Goal: Obtain resource: Obtain resource

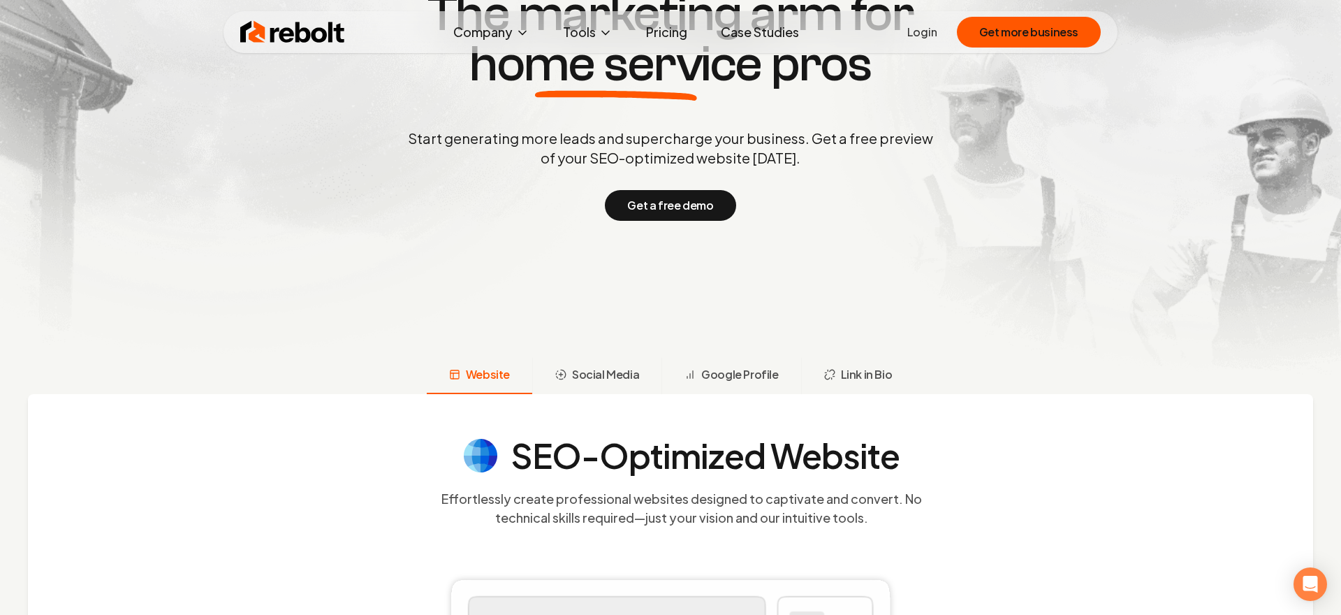
scroll to position [217, 0]
click at [599, 379] on span "Social Media" at bounding box center [605, 375] width 67 height 17
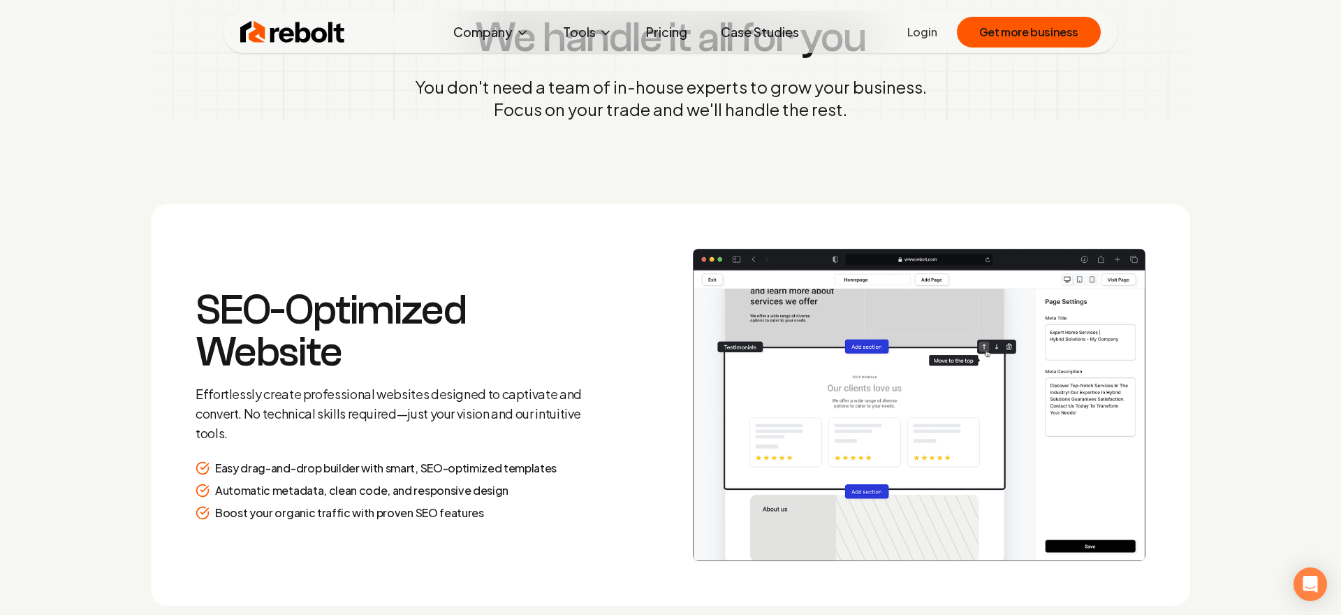
scroll to position [1755, 0]
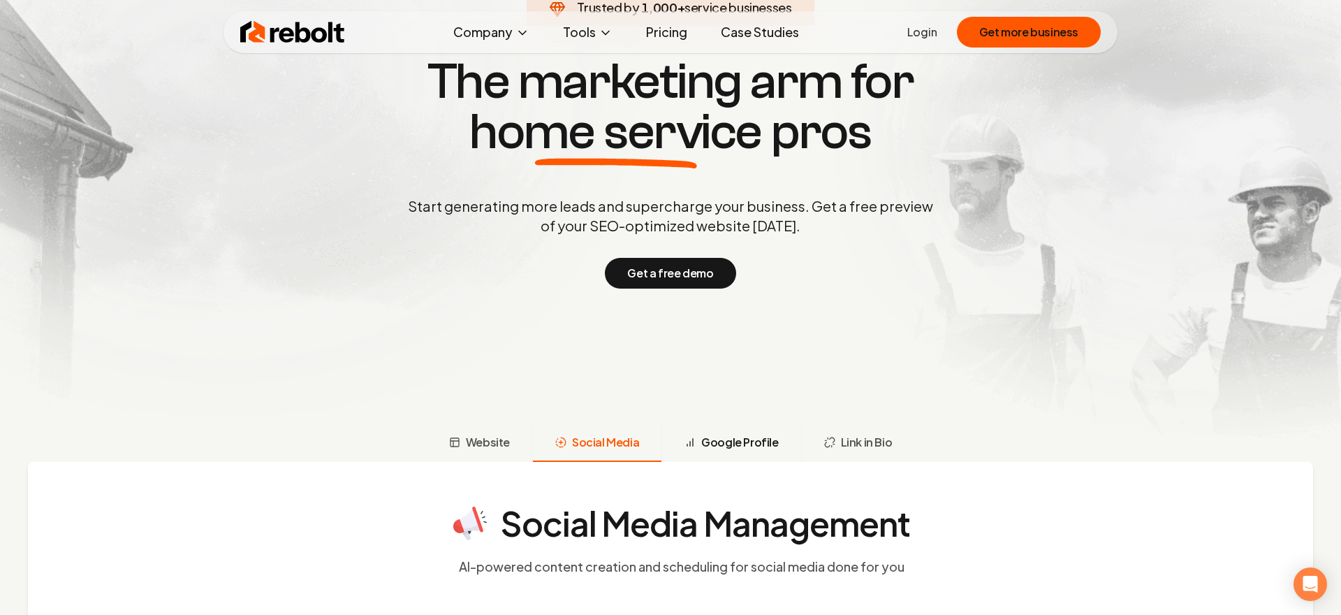
click at [731, 448] on span "Google Profile" at bounding box center [739, 442] width 77 height 17
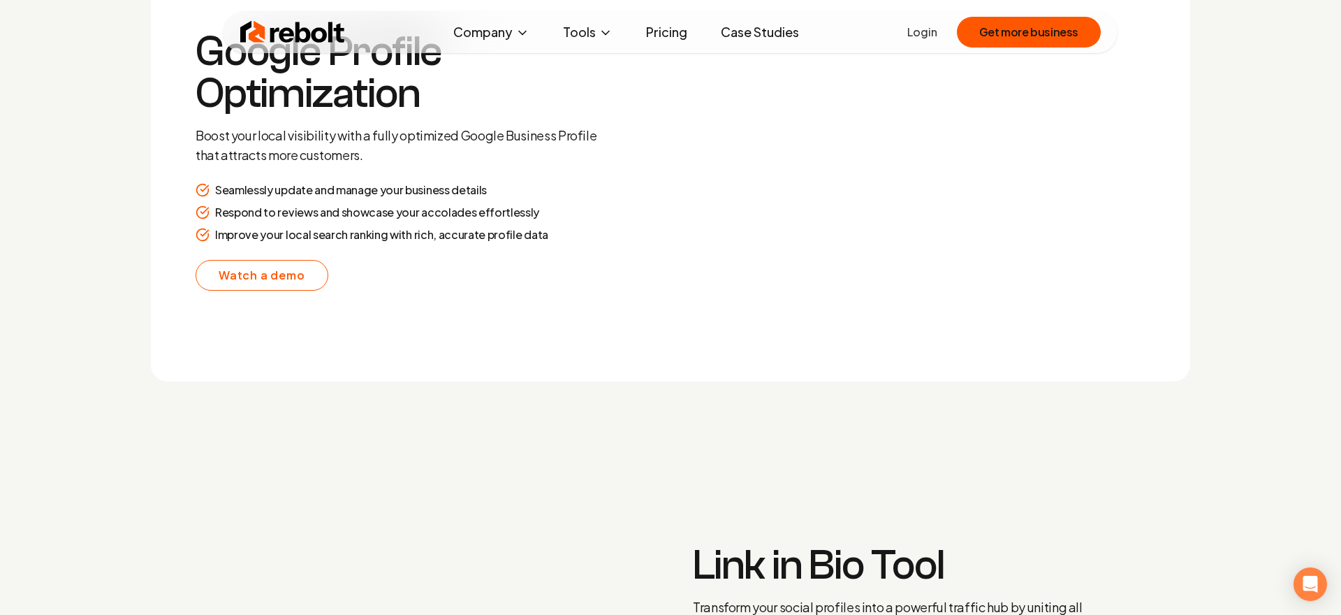
scroll to position [2767, 0]
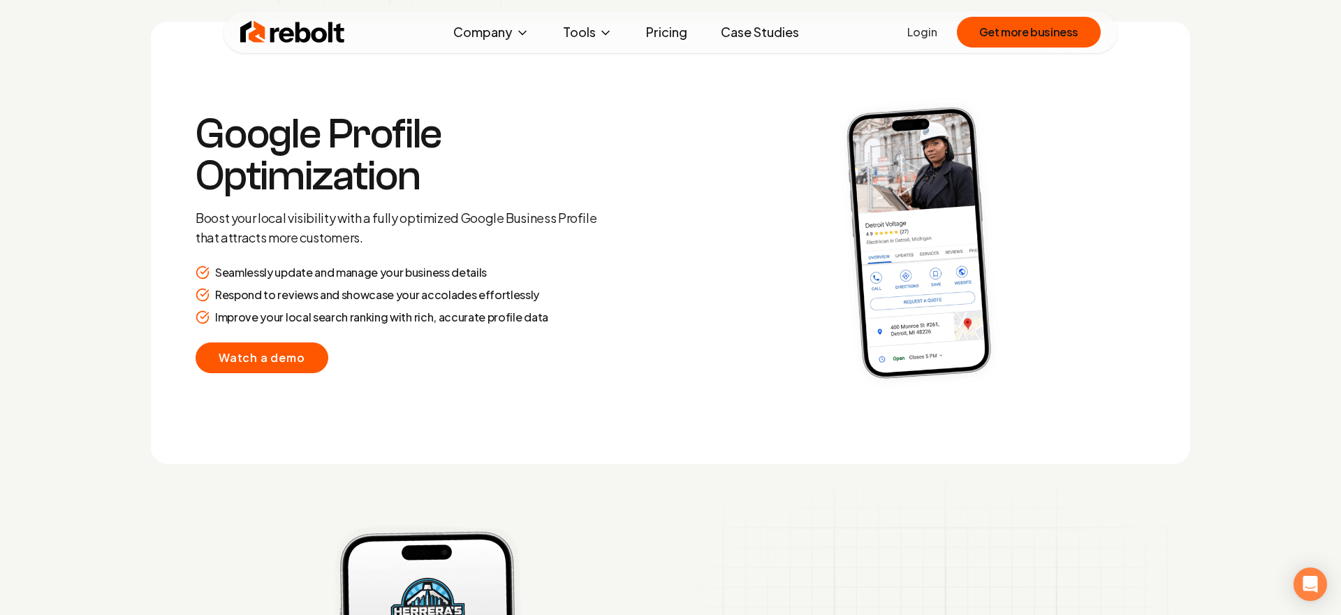
click at [265, 349] on link "Watch a demo" at bounding box center [262, 357] width 133 height 31
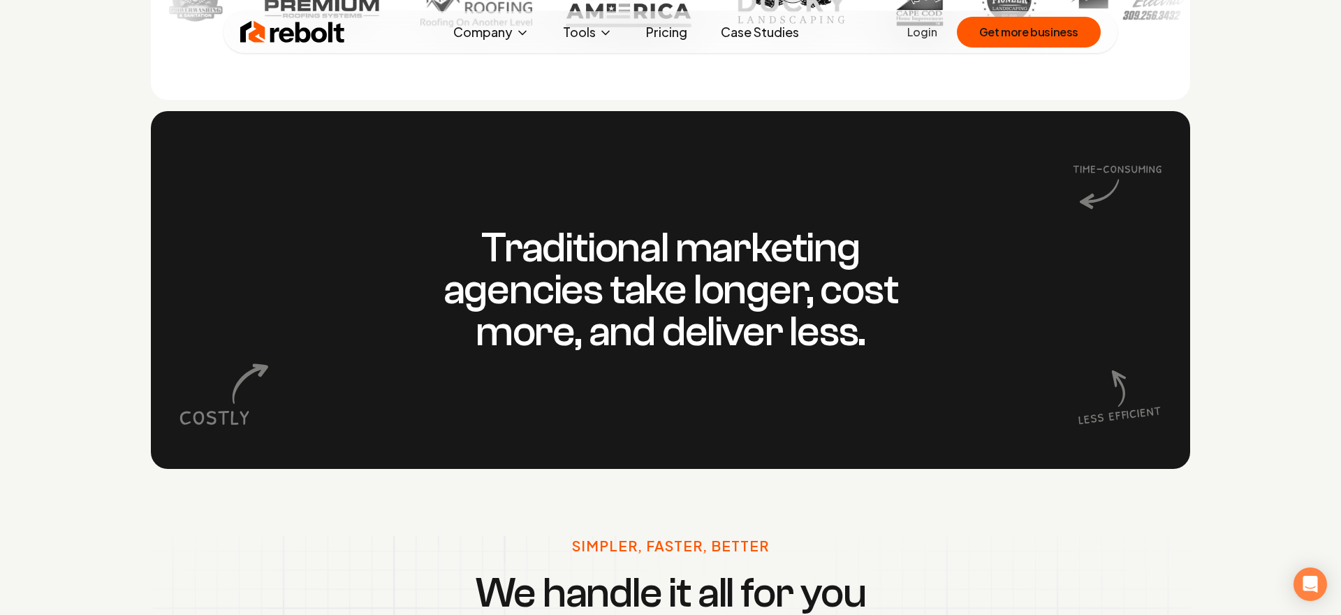
scroll to position [1191, 0]
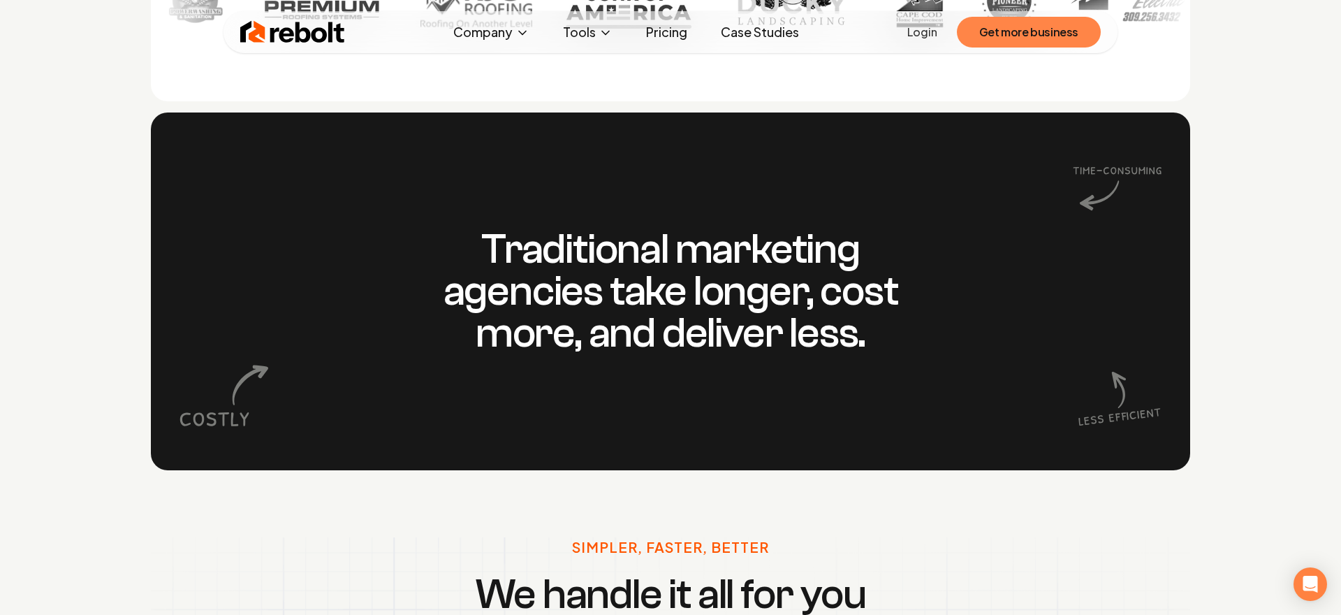
click at [1036, 31] on button "Get more business" at bounding box center [1029, 32] width 144 height 31
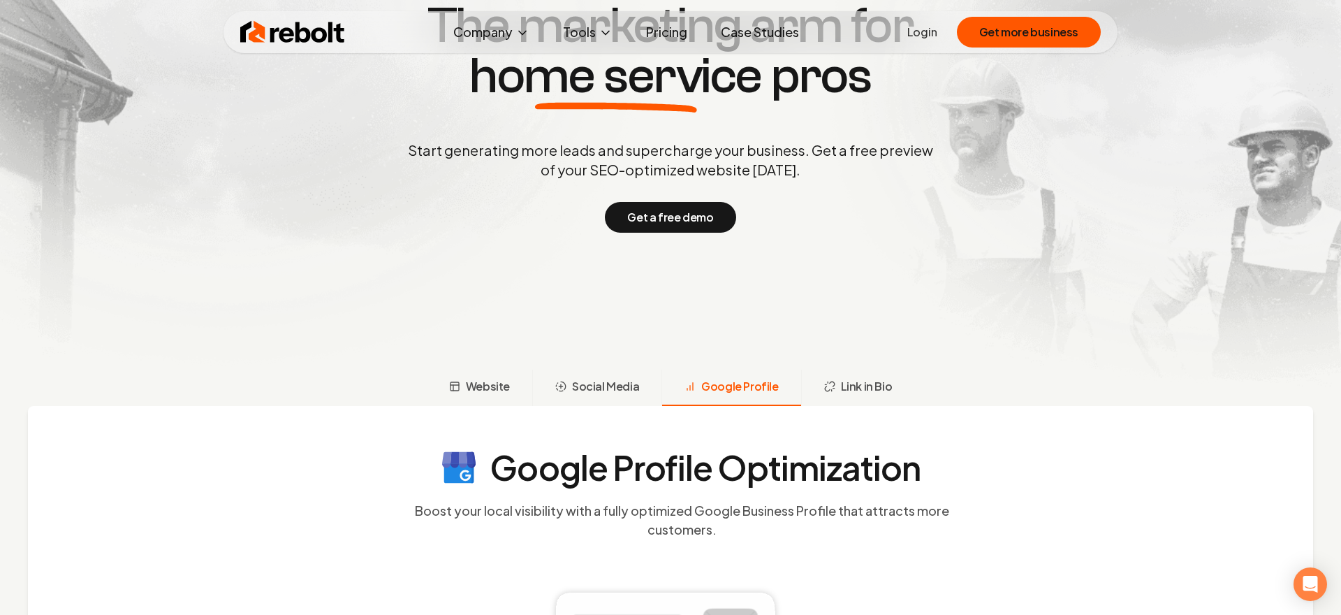
scroll to position [0, 0]
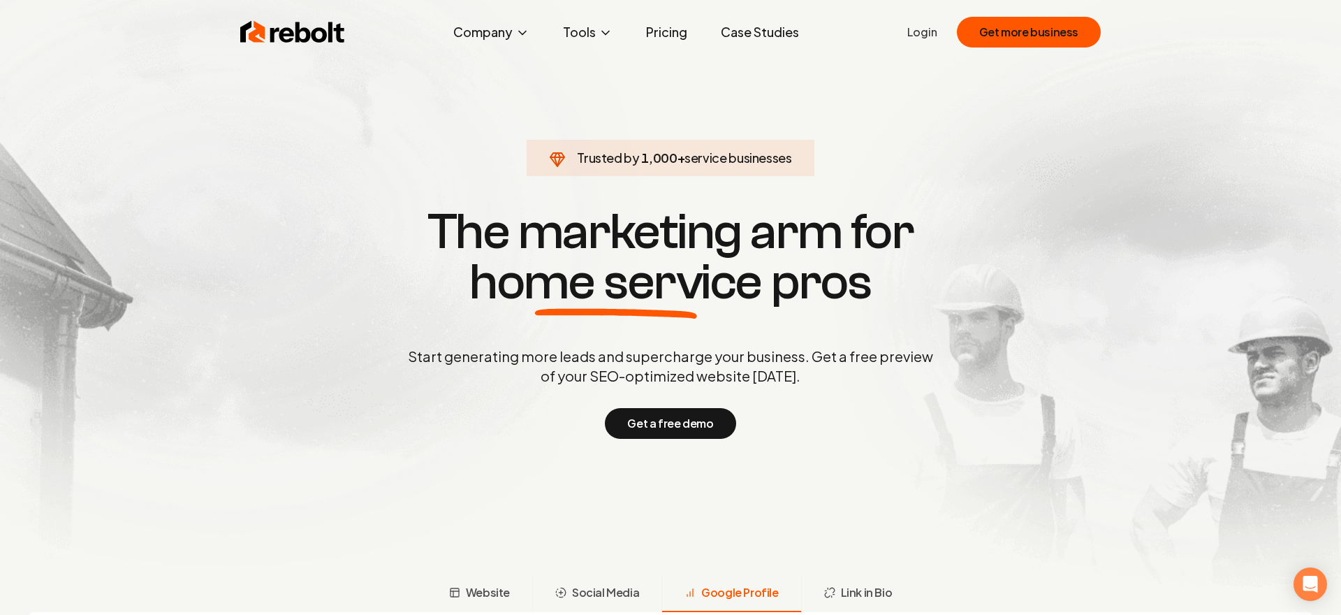
click at [927, 31] on link "Login" at bounding box center [922, 32] width 30 height 17
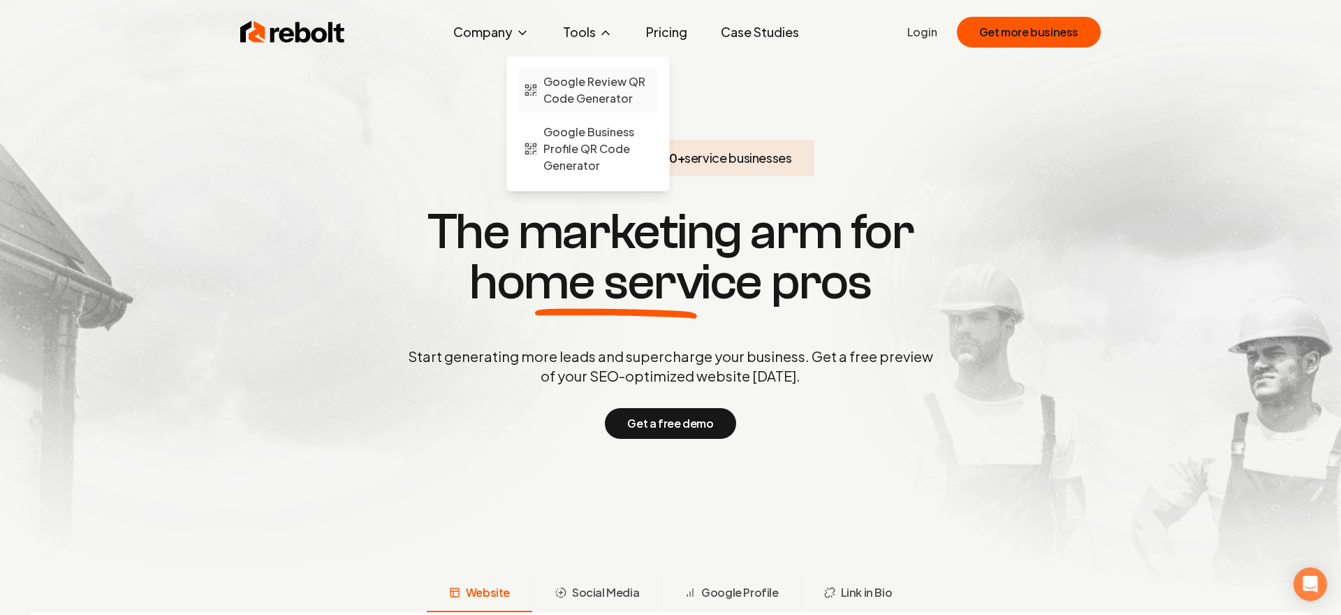
click at [613, 92] on span "Google Review QR Code Generator" at bounding box center [597, 90] width 109 height 34
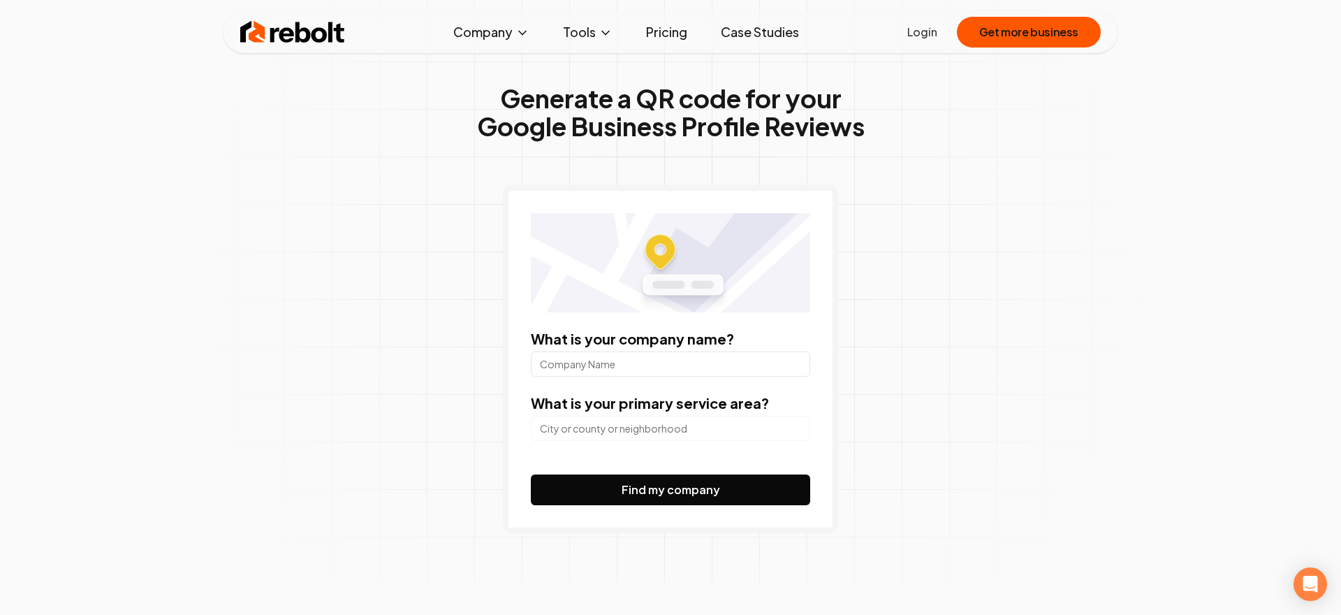
scroll to position [40, 0]
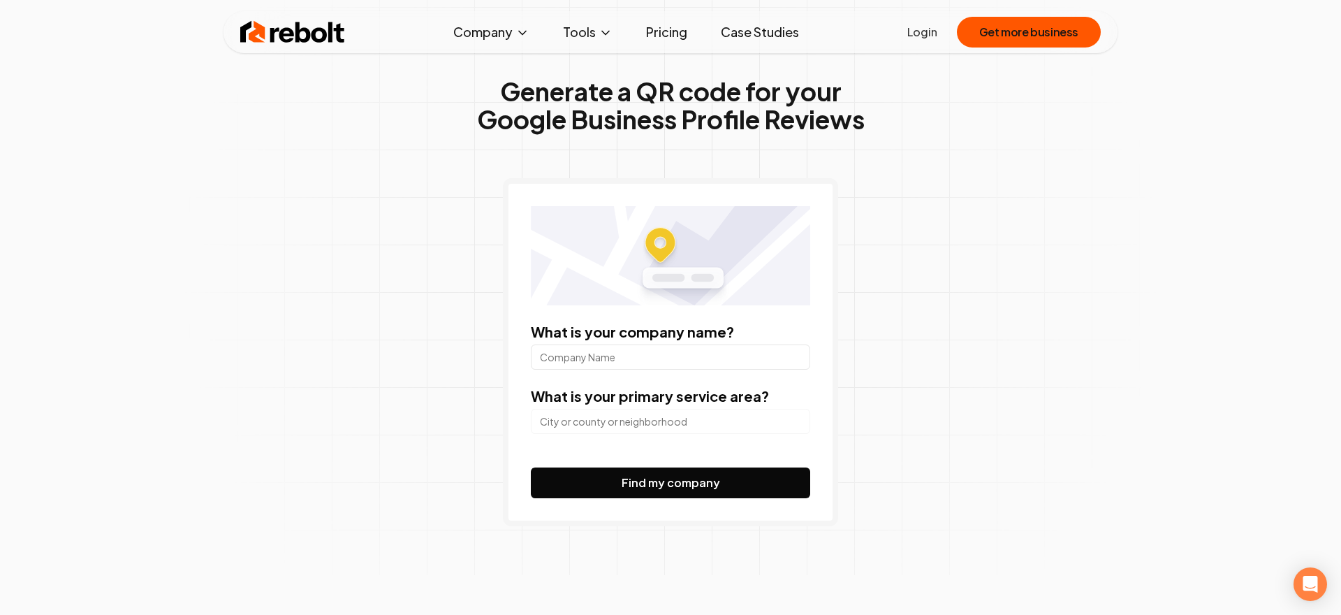
click at [724, 357] on input "What is your company name?" at bounding box center [670, 356] width 279 height 25
type input "EB Networks"
click at [642, 430] on input "search" at bounding box center [670, 421] width 279 height 25
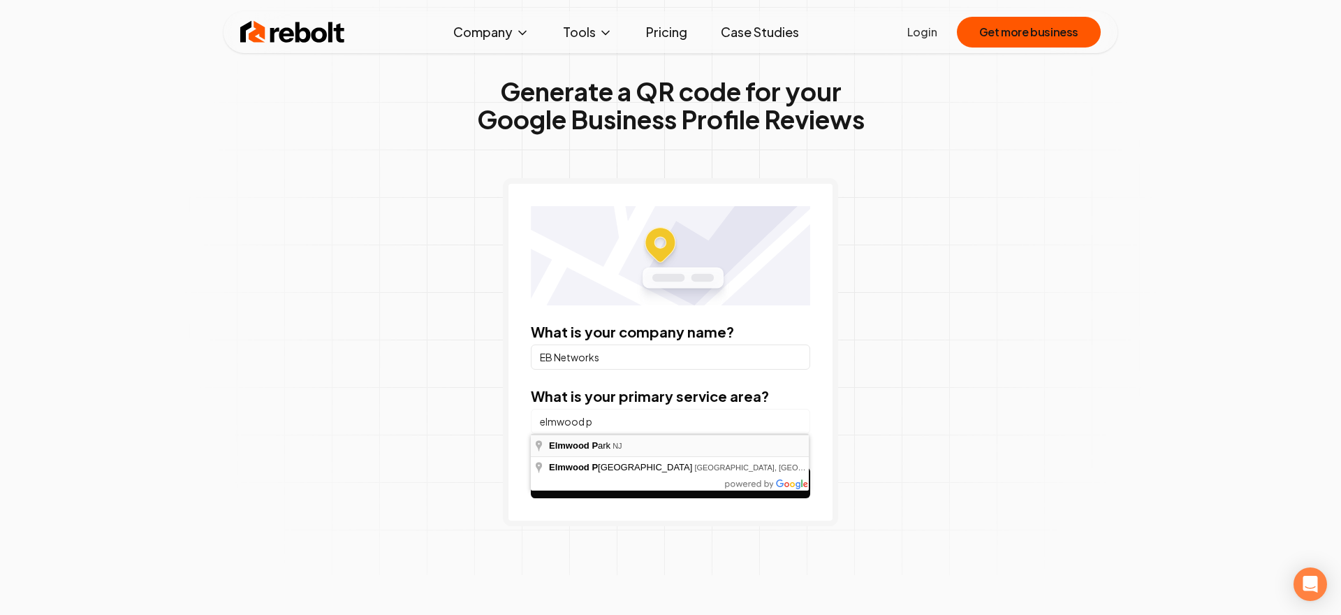
type input "[GEOGRAPHIC_DATA], [GEOGRAPHIC_DATA]"
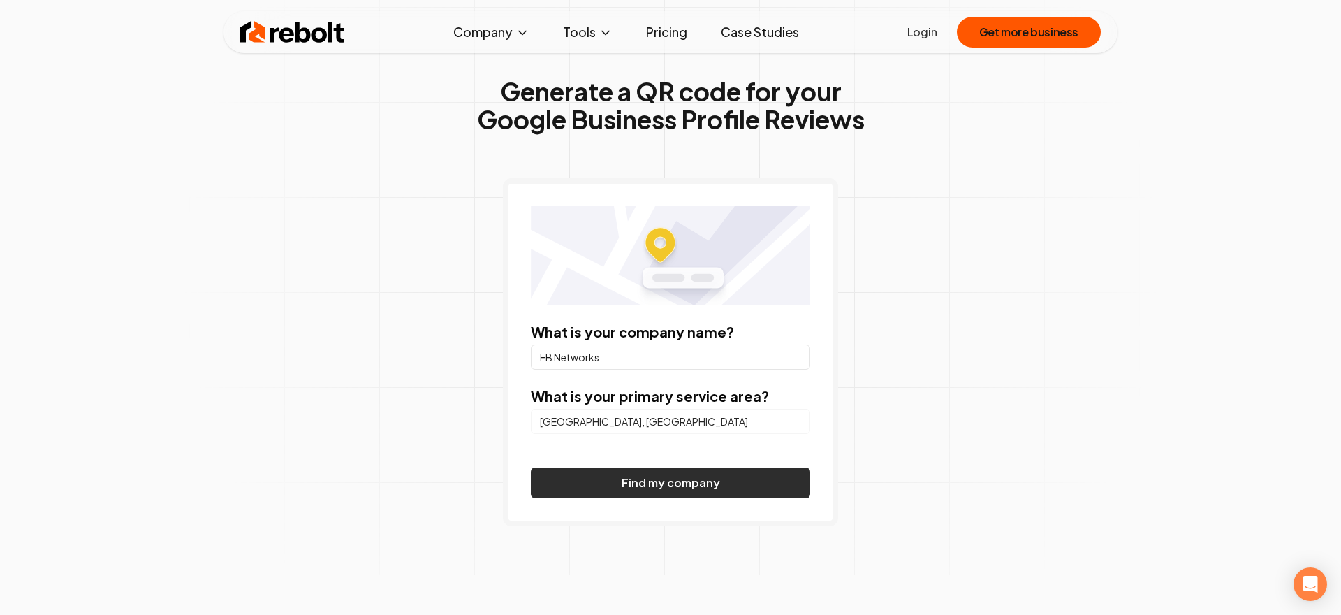
click at [643, 481] on button "Find my company" at bounding box center [670, 482] width 279 height 31
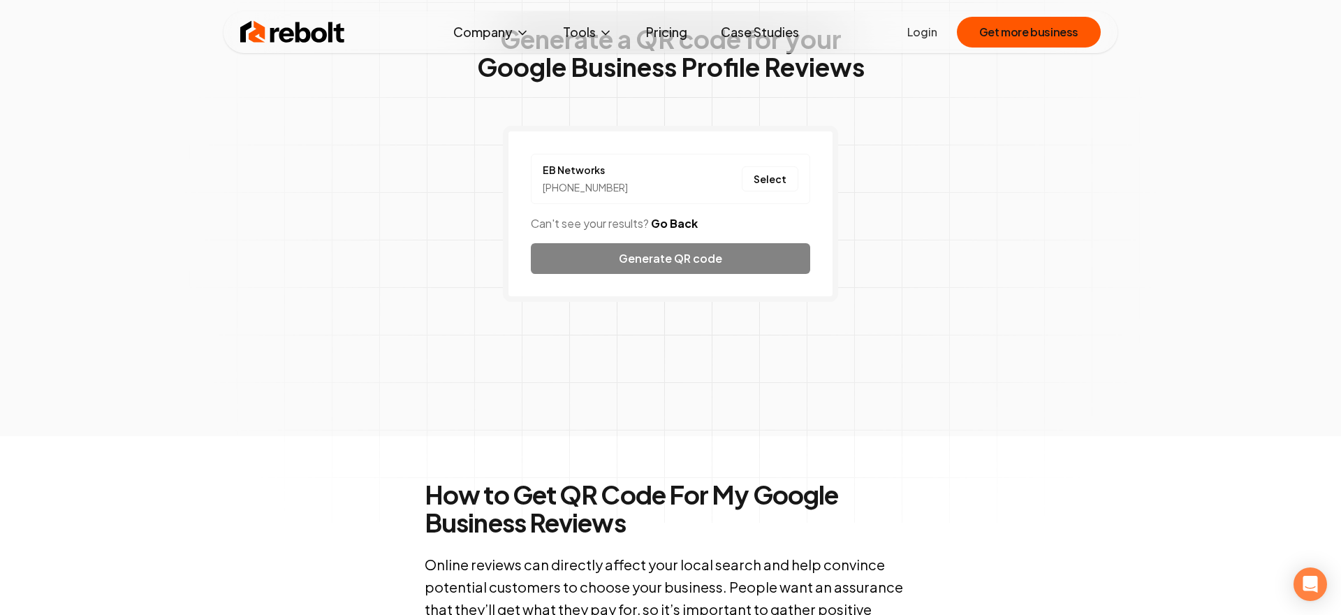
scroll to position [93, 0]
click at [771, 173] on button "Select" at bounding box center [770, 178] width 57 height 25
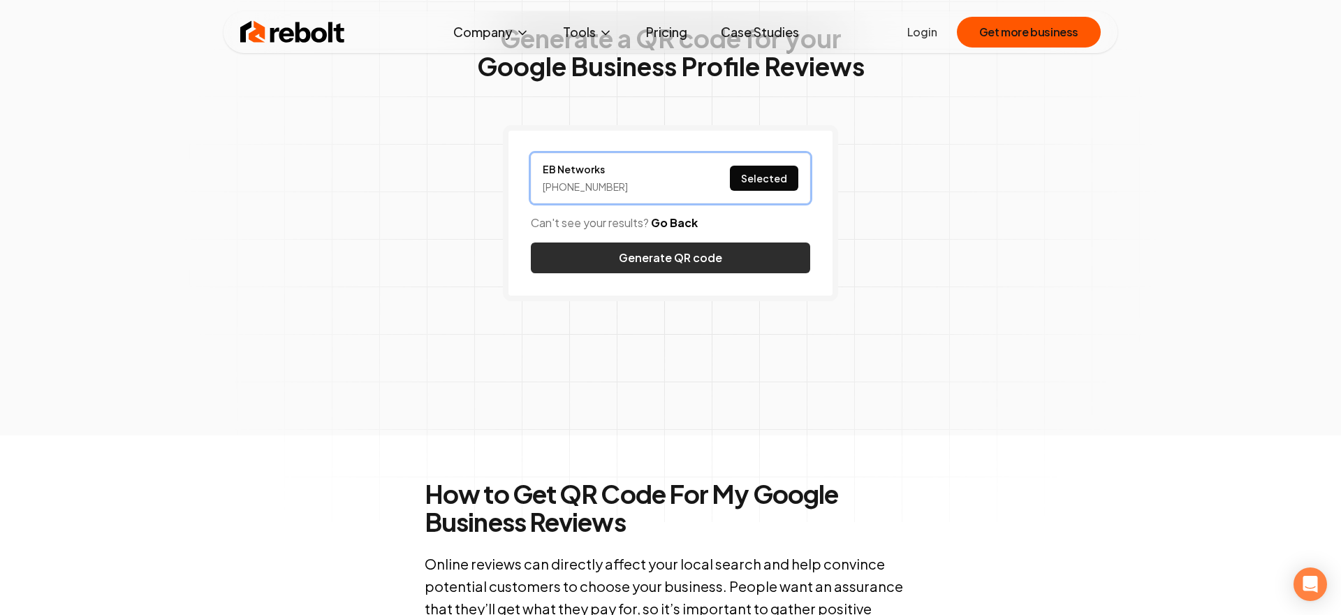
click at [692, 254] on button "Generate QR code" at bounding box center [670, 257] width 279 height 31
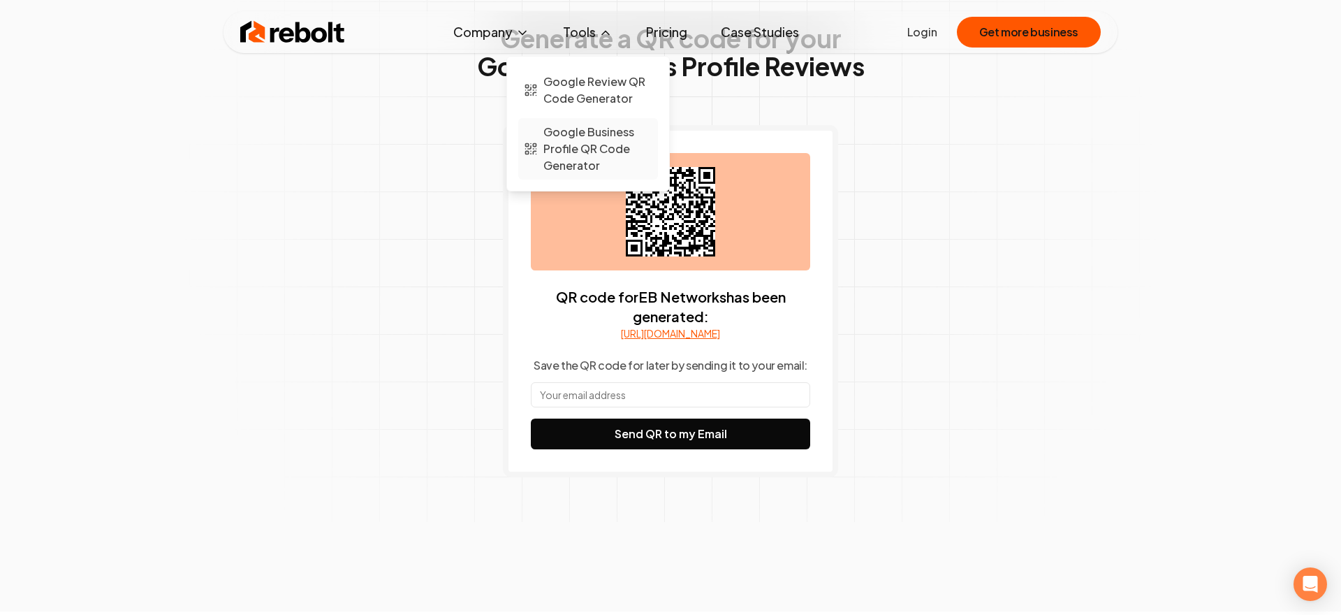
click at [575, 140] on span "Google Business Profile QR Code Generator" at bounding box center [597, 149] width 109 height 50
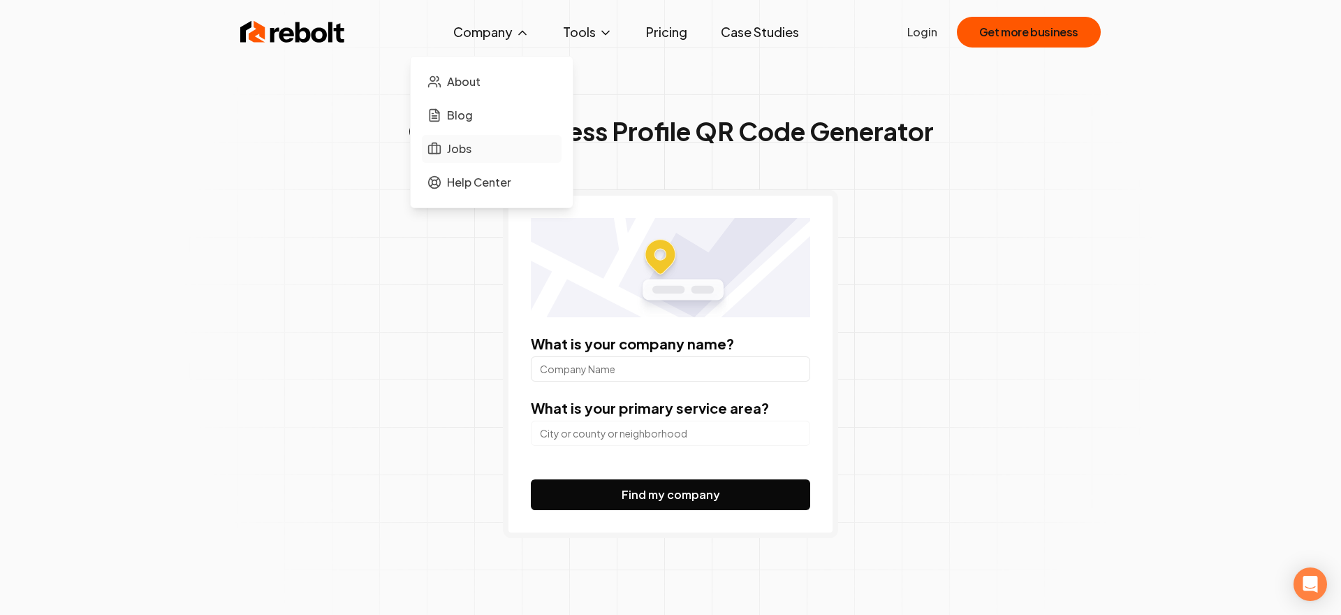
click at [465, 149] on span "Jobs" at bounding box center [459, 148] width 24 height 17
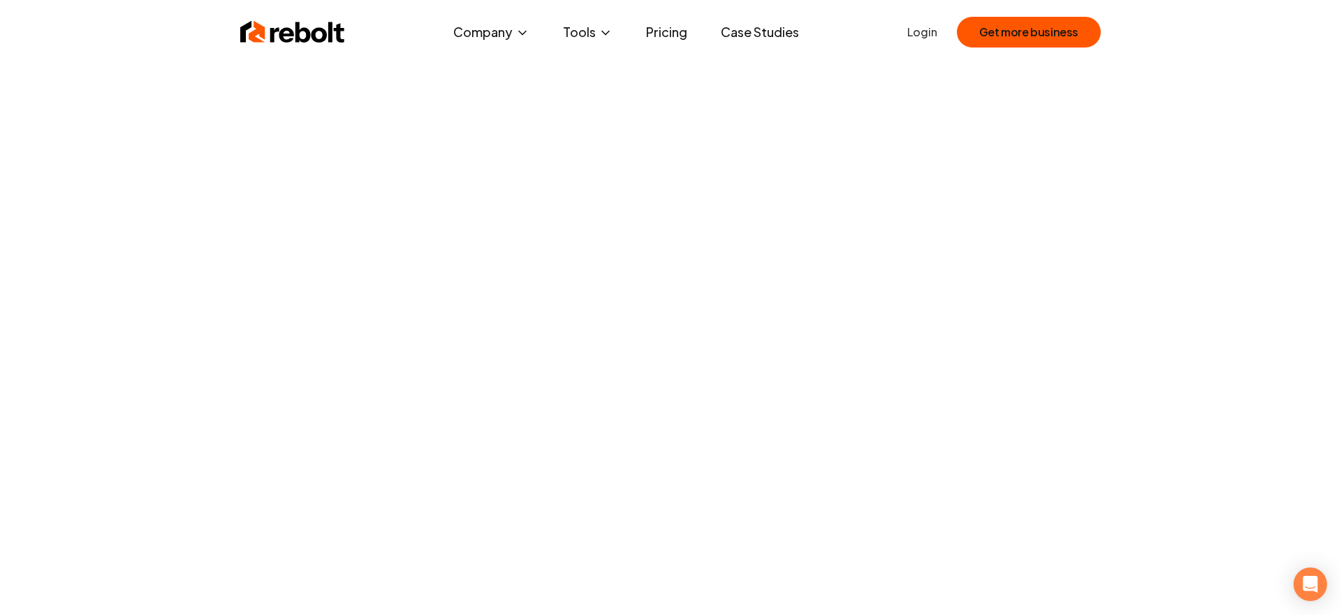
click at [766, 31] on link "Case Studies" at bounding box center [760, 32] width 101 height 28
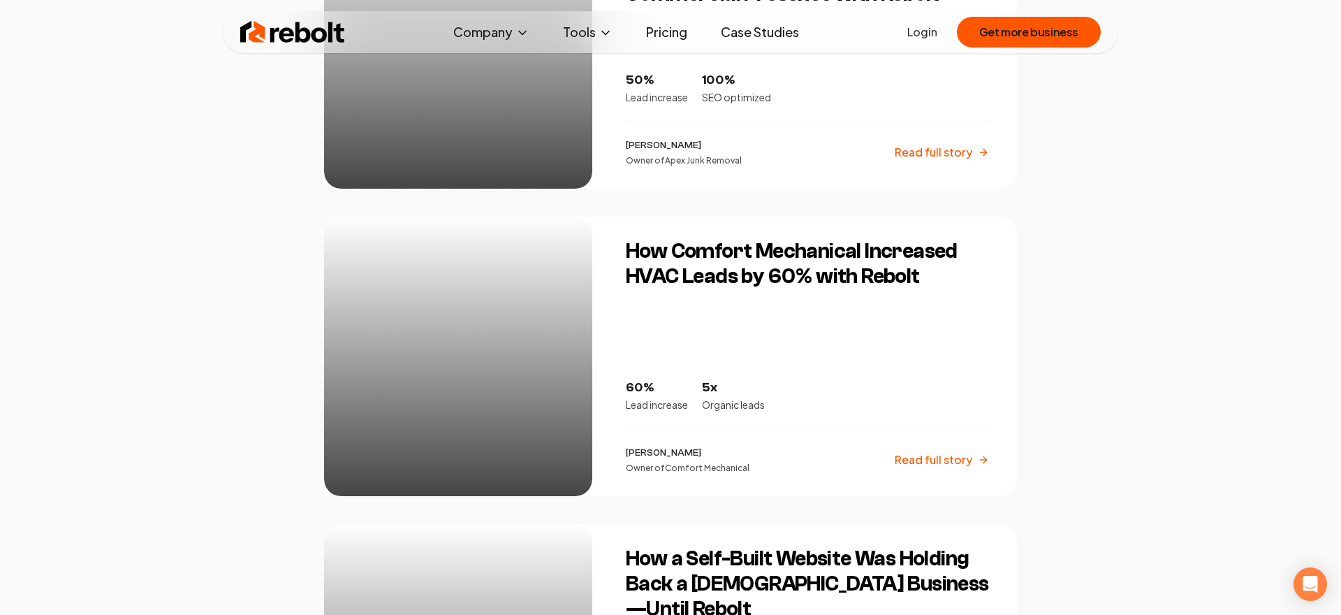
scroll to position [1050, 0]
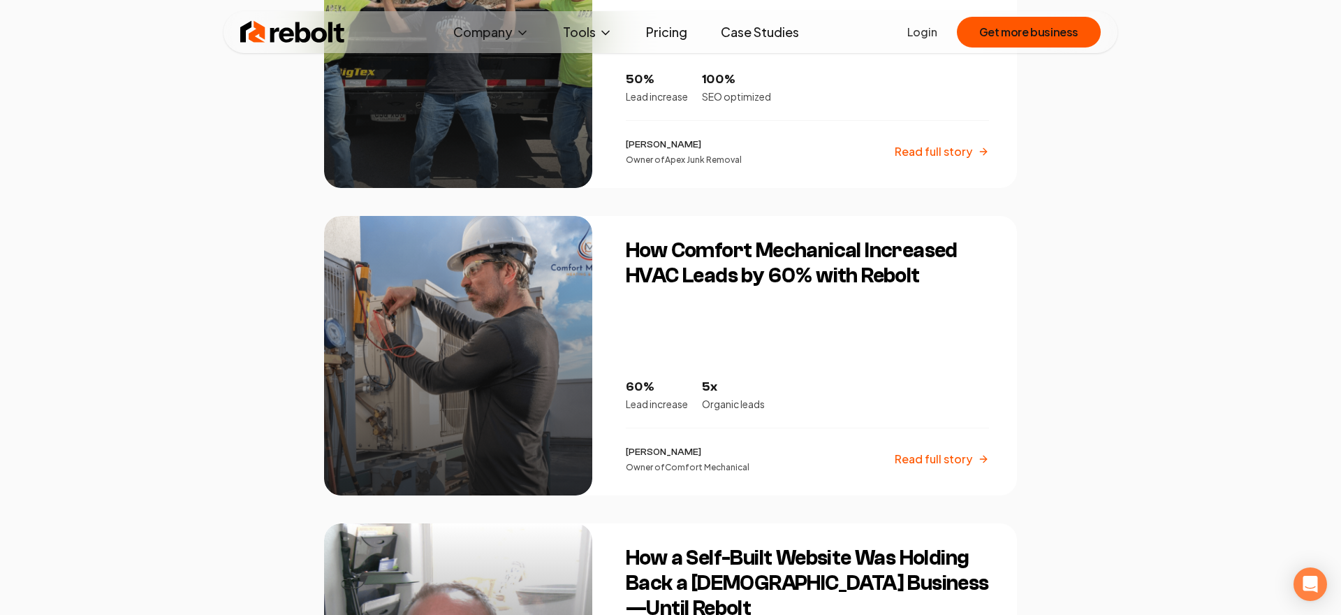
click at [1023, 319] on div "Rebolt is trusted by hundreds of home service pros Learn more about how home se…" at bounding box center [670, 337] width 715 height 2774
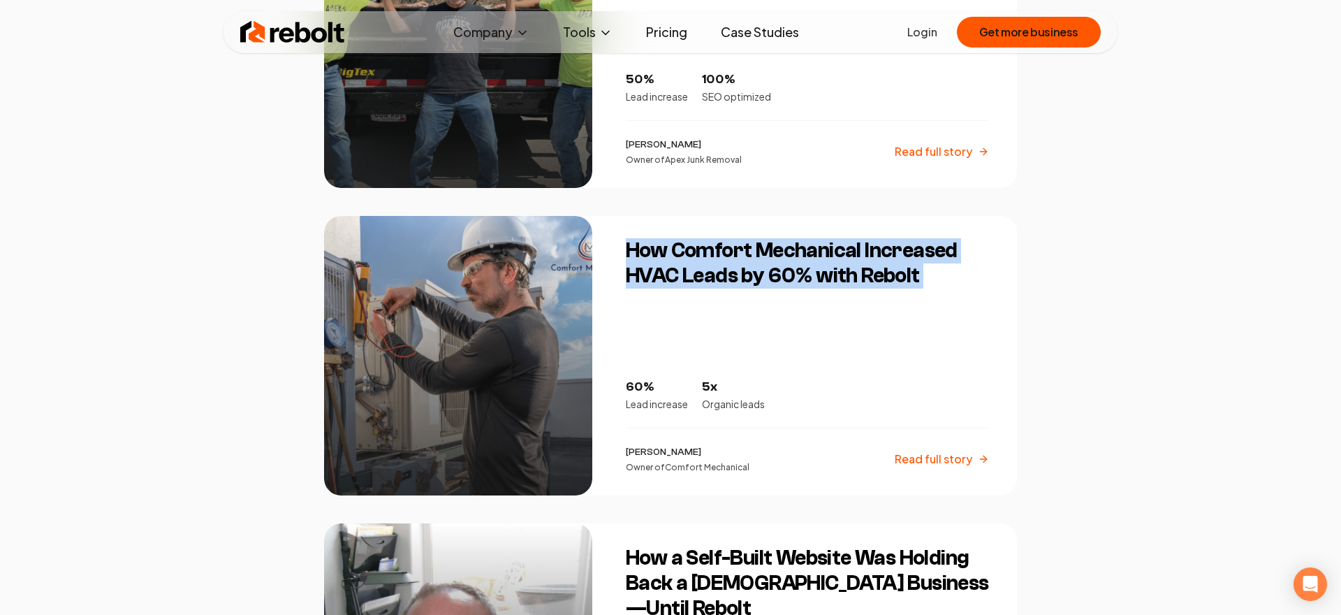
click at [1023, 319] on div "Rebolt is trusted by hundreds of home service pros Learn more about how home se…" at bounding box center [670, 337] width 715 height 2774
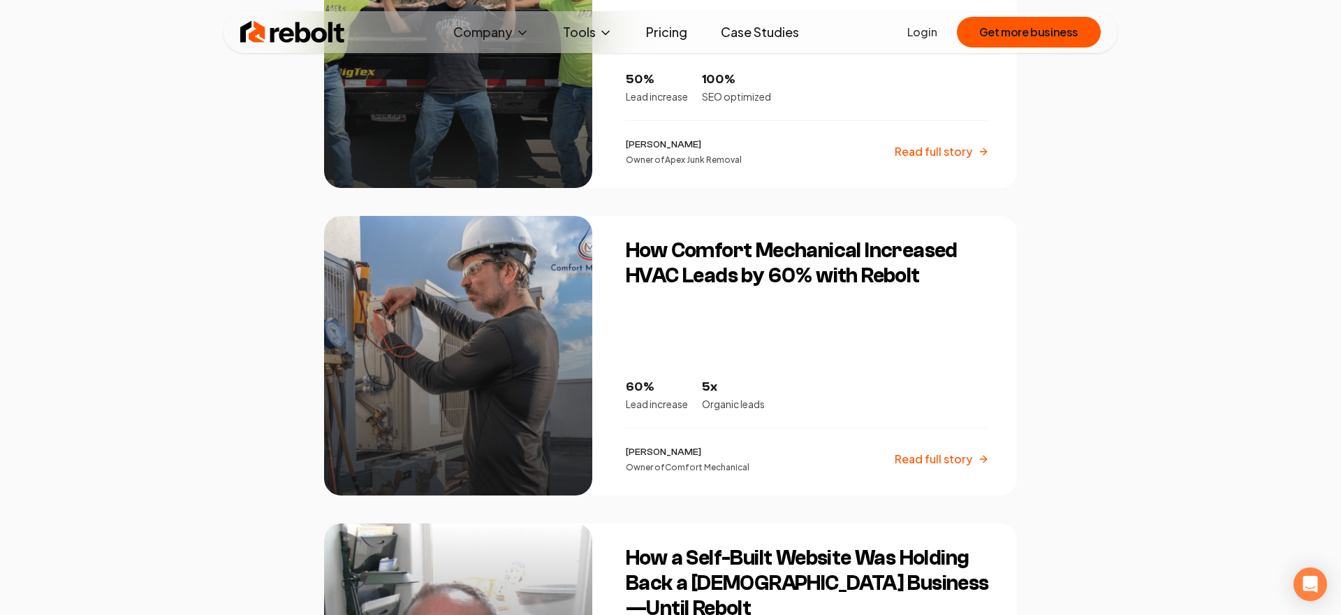
click at [1023, 319] on div "Rebolt is trusted by hundreds of home service pros Learn more about how home se…" at bounding box center [670, 337] width 715 height 2774
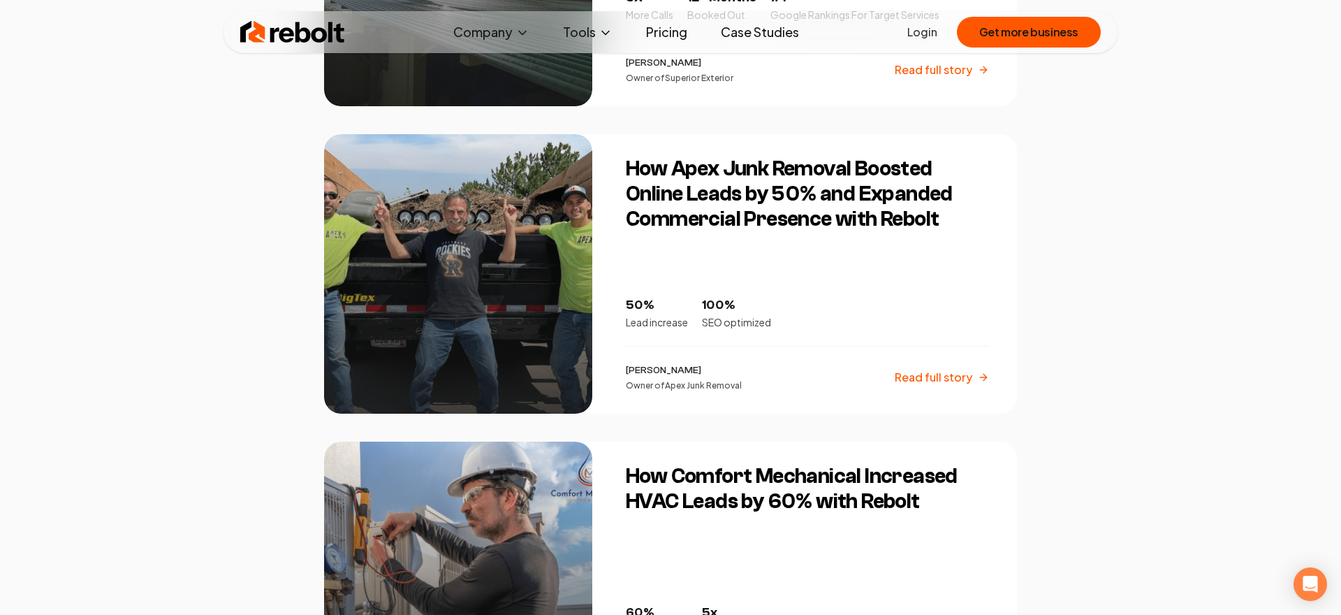
scroll to position [0, 0]
